Goal: Task Accomplishment & Management: Use online tool/utility

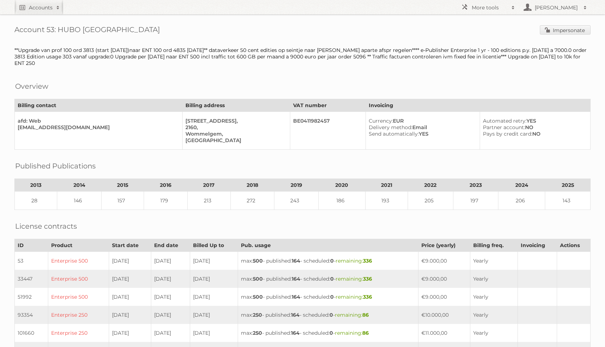
click at [553, 24] on div "Account 53: HUBO [GEOGRAPHIC_DATA] Impersonate **Upgrade van prof 100 ord 3813 …" at bounding box center [302, 287] width 605 height 575
click at [553, 28] on link "Impersonate" at bounding box center [565, 29] width 51 height 9
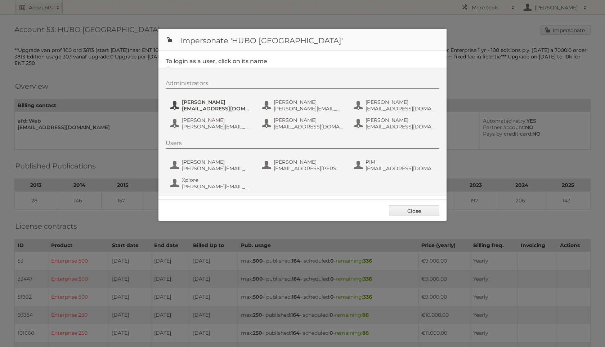
click at [178, 103] on button "[PERSON_NAME] [EMAIL_ADDRESS][DOMAIN_NAME]" at bounding box center [211, 105] width 85 height 14
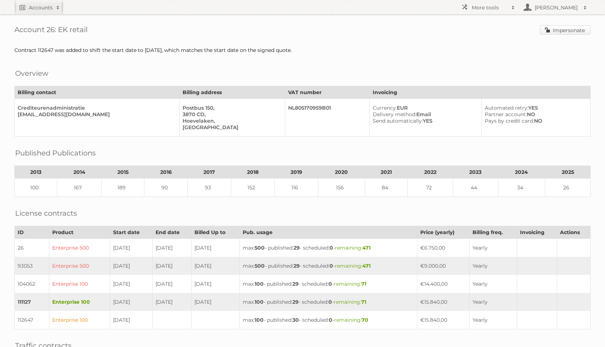
click at [555, 27] on link "Impersonate" at bounding box center [565, 29] width 51 height 9
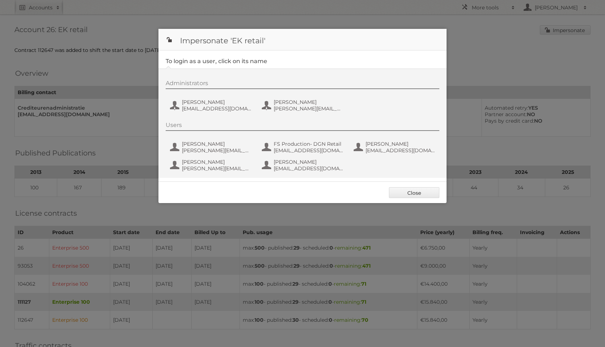
click at [223, 94] on div "Administrators Marijke Bunink marijke.bunink@dgnretail.nl Nino Paffen n.paffen@…" at bounding box center [306, 97] width 281 height 35
click at [222, 102] on span "Marijke Bunink" at bounding box center [217, 102] width 70 height 6
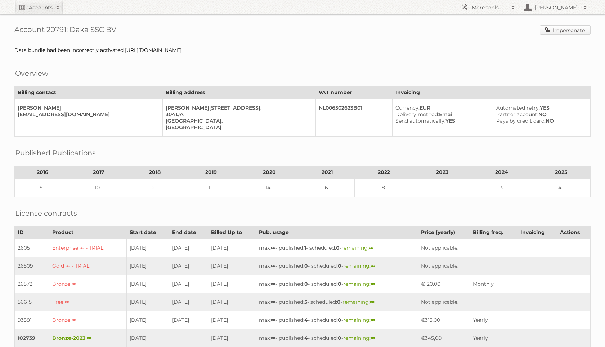
click at [550, 27] on link "Impersonate" at bounding box center [565, 29] width 51 height 9
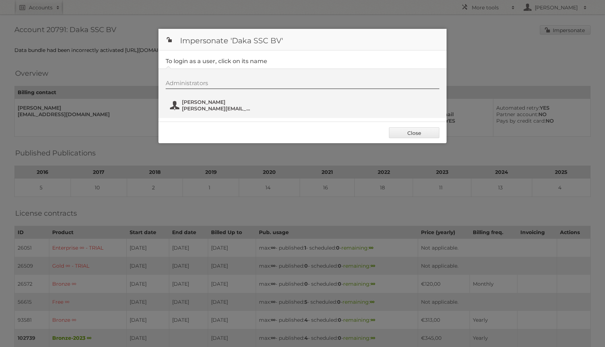
click at [187, 100] on span "Richard Schenderling" at bounding box center [217, 102] width 70 height 6
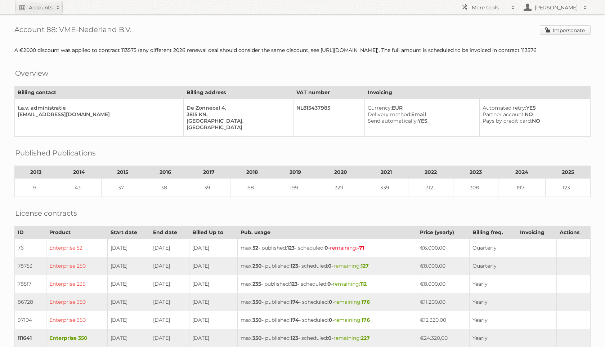
click at [548, 31] on link "Impersonate" at bounding box center [565, 29] width 51 height 9
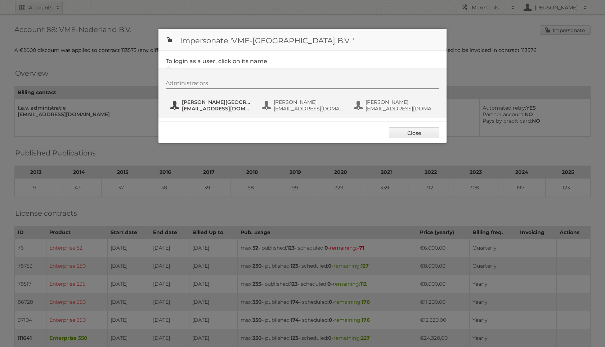
click at [208, 111] on span "communicatie@vmeretail.nl" at bounding box center [217, 108] width 70 height 6
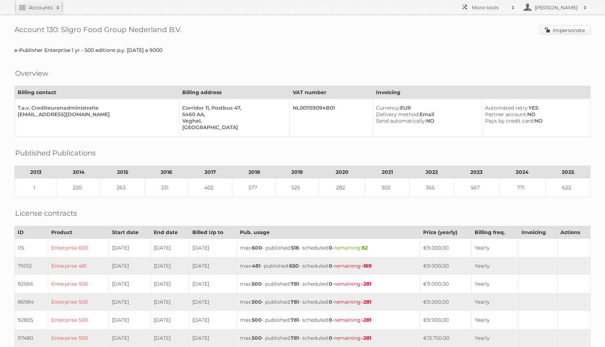
click at [573, 30] on link "Impersonate" at bounding box center [565, 29] width 51 height 9
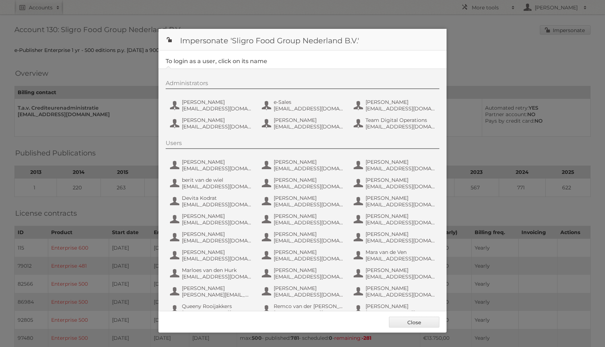
click at [216, 115] on div "Administrators Daan van Eijk [EMAIL_ADDRESS][DOMAIN_NAME] e-Sales [EMAIL_ADDRES…" at bounding box center [306, 106] width 281 height 53
click at [214, 111] on span "[EMAIL_ADDRESS][DOMAIN_NAME]" at bounding box center [217, 108] width 70 height 6
